Goal: Task Accomplishment & Management: Complete application form

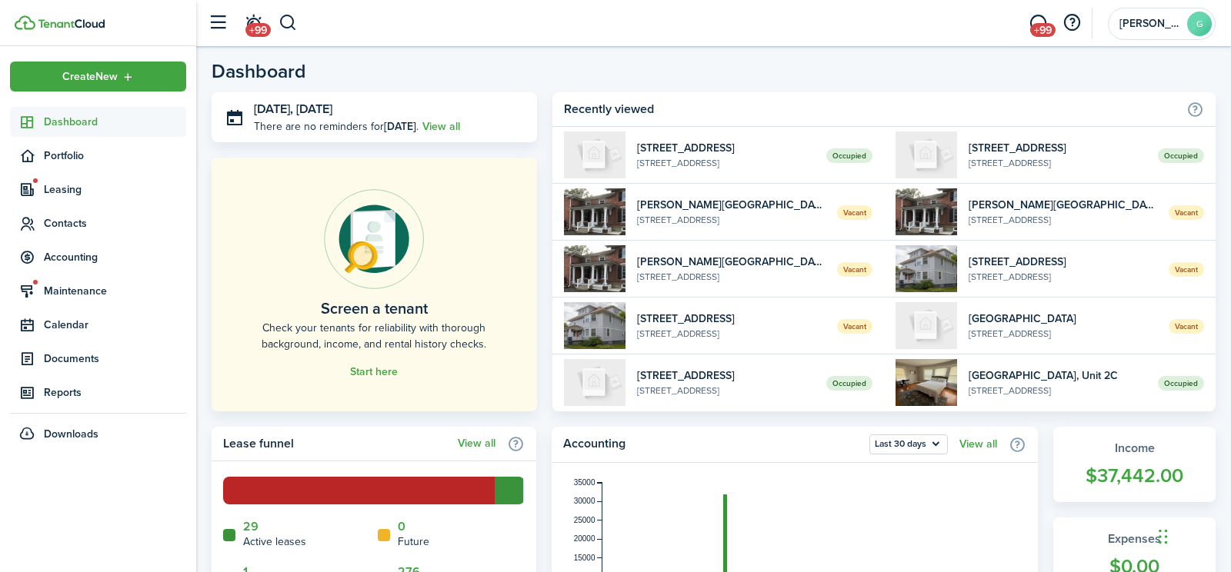
click at [73, 191] on span "Leasing" at bounding box center [115, 190] width 142 height 16
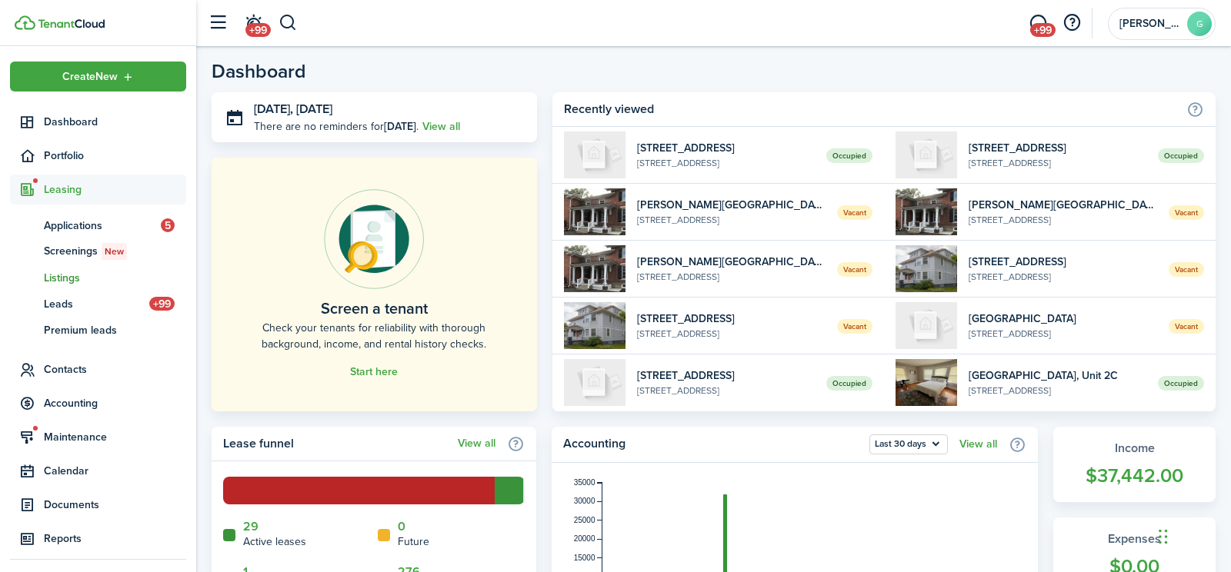
click at [80, 278] on span "Listings" at bounding box center [115, 278] width 142 height 16
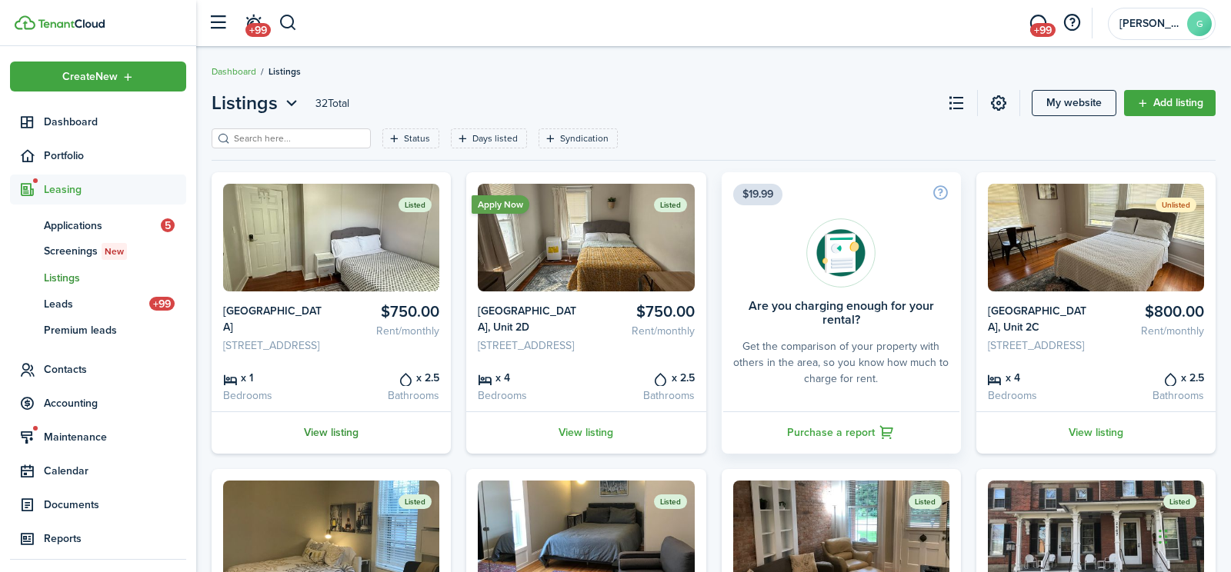
click at [346, 454] on link "View listing" at bounding box center [331, 433] width 239 height 42
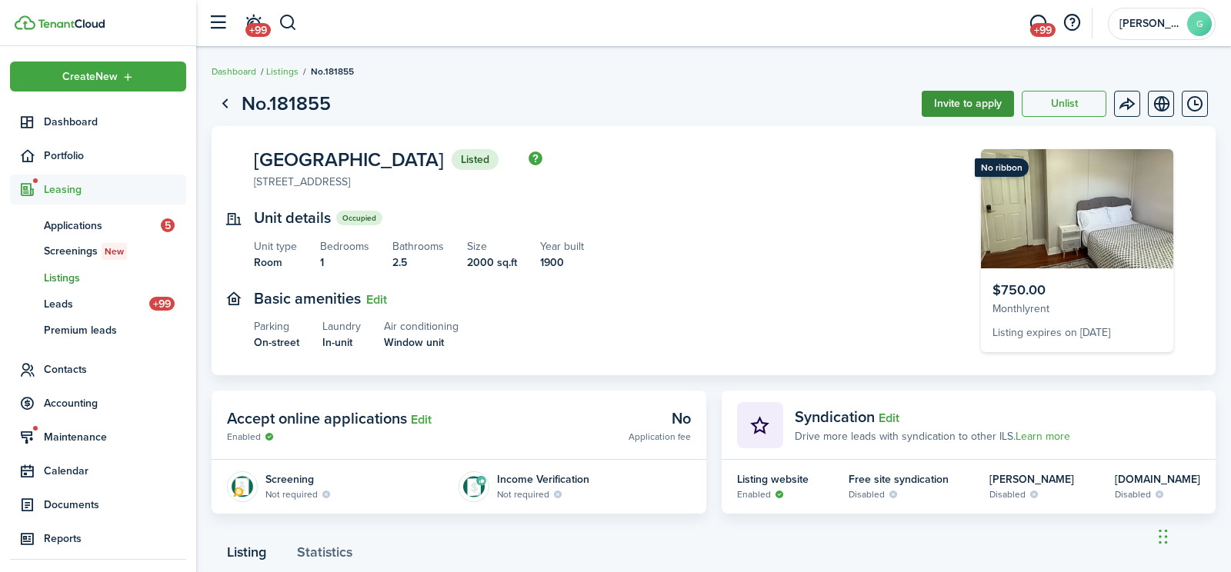
click at [976, 105] on button "Invite to apply" at bounding box center [968, 104] width 92 height 26
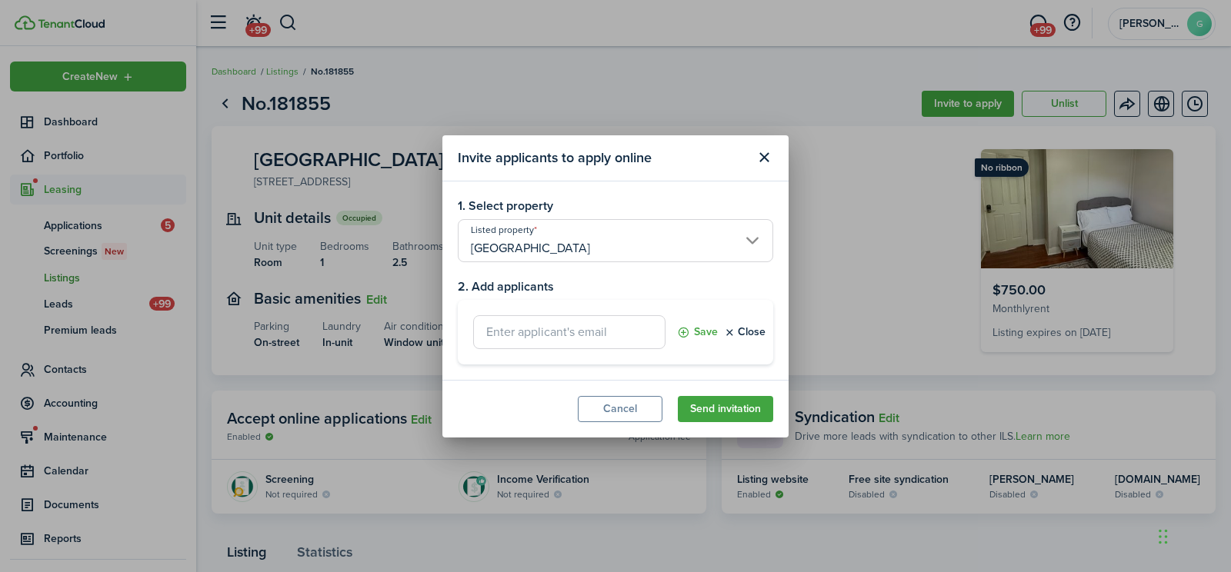
click at [595, 338] on input "text" at bounding box center [569, 332] width 192 height 34
paste input "[EMAIL_ADDRESS][DOMAIN_NAME]"
type input "[EMAIL_ADDRESS][DOMAIN_NAME]"
click at [705, 408] on button "Send invitation" at bounding box center [725, 409] width 95 height 26
click at [681, 332] on button "Save" at bounding box center [697, 332] width 41 height 34
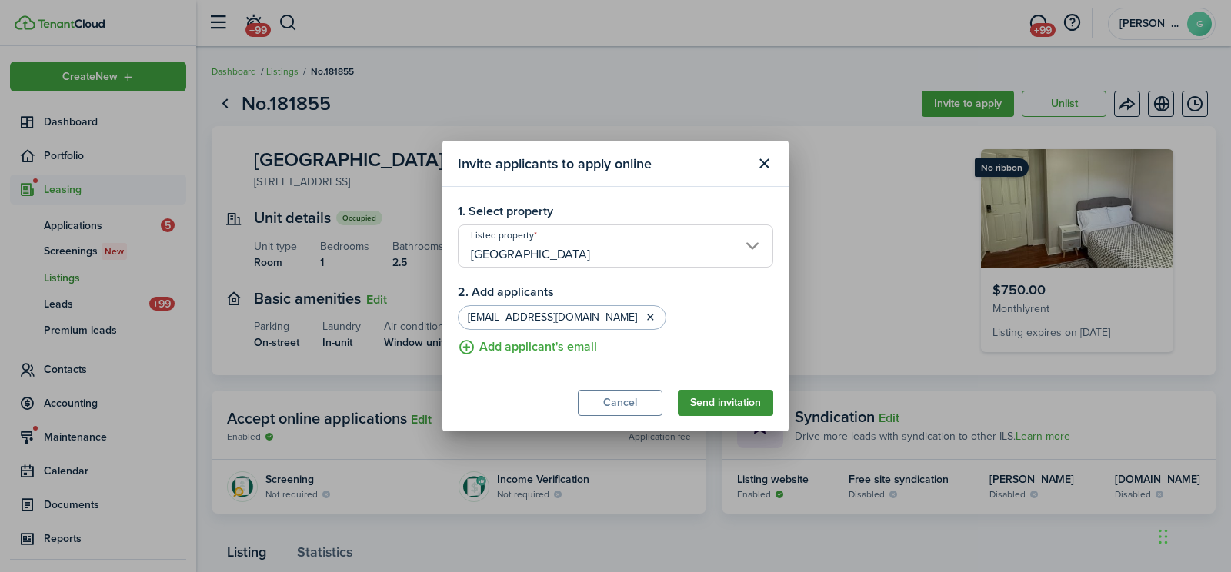
click at [719, 411] on button "Send invitation" at bounding box center [725, 403] width 95 height 26
